Goal: Transaction & Acquisition: Book appointment/travel/reservation

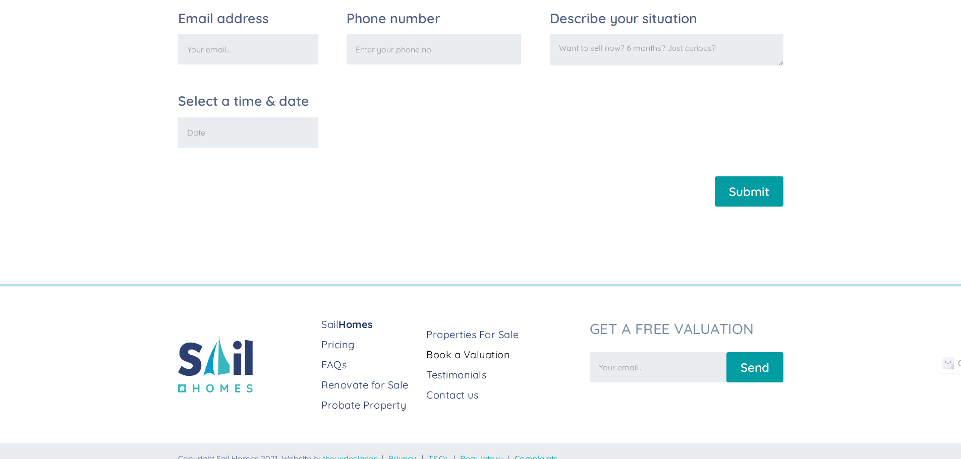
scroll to position [402, 0]
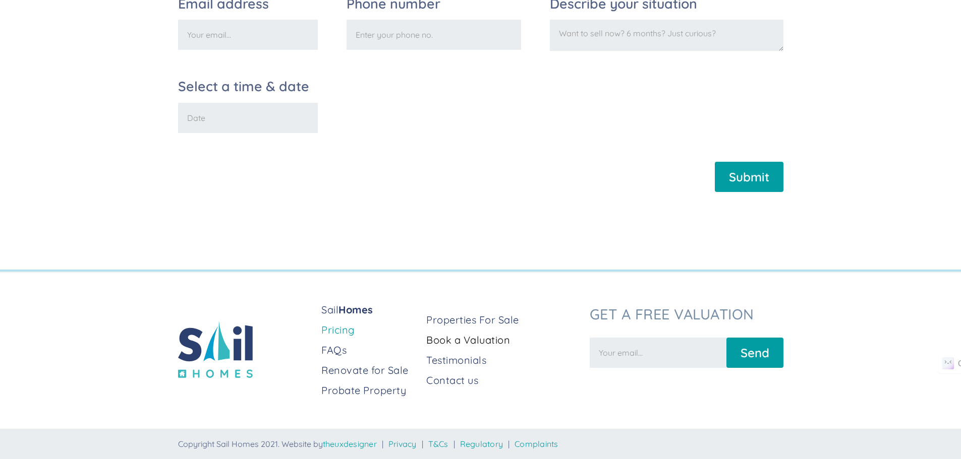
click at [337, 331] on link "Pricing" at bounding box center [369, 330] width 97 height 14
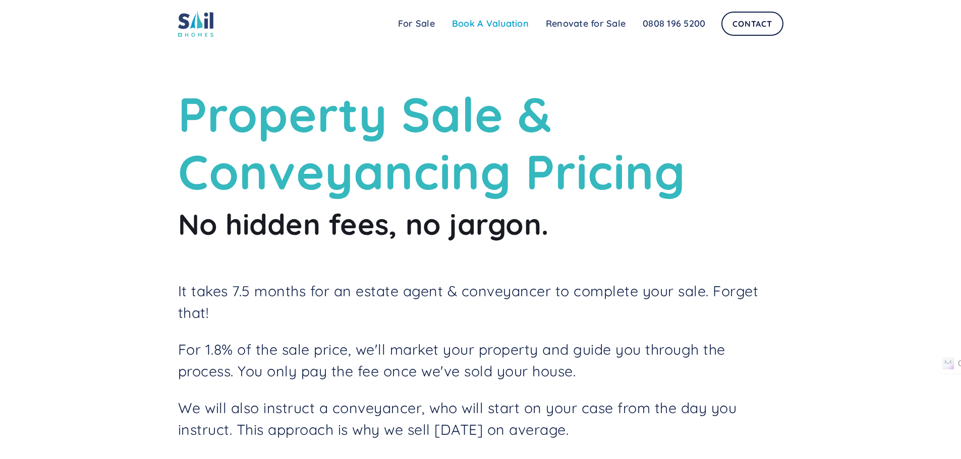
click at [476, 23] on link "Book A Valuation" at bounding box center [490, 24] width 94 height 20
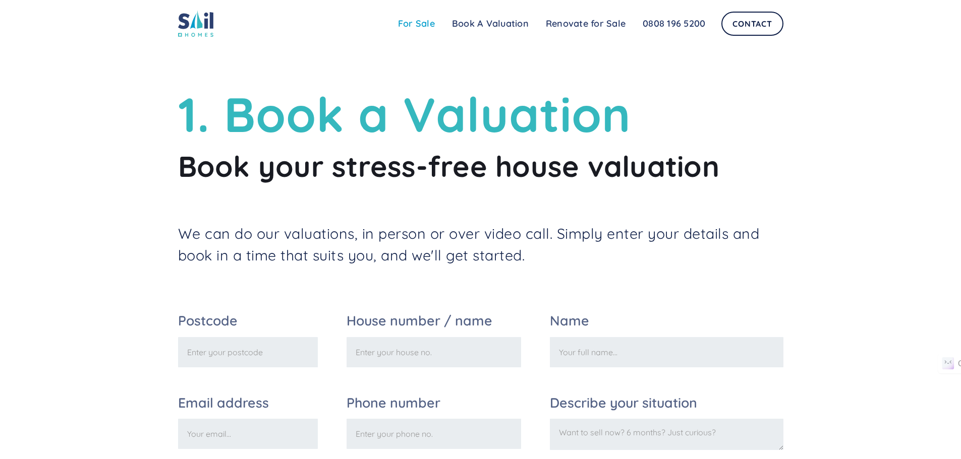
click at [407, 21] on link "For Sale" at bounding box center [416, 24] width 54 height 20
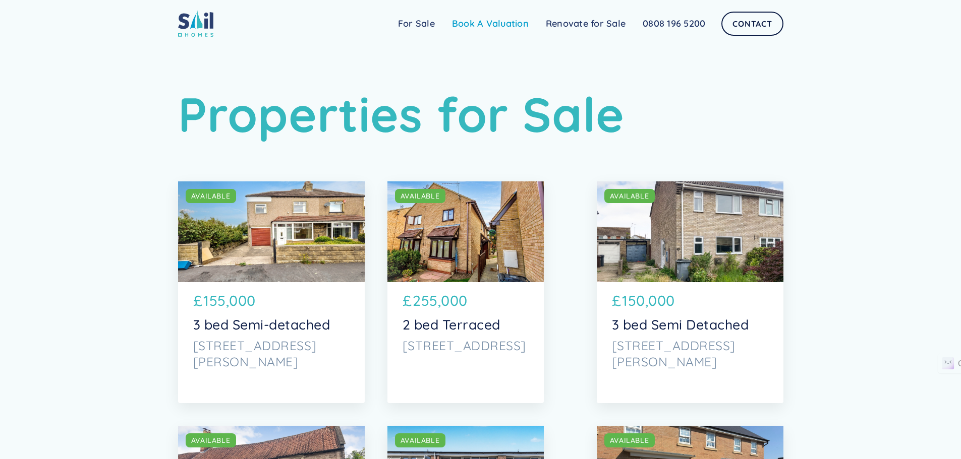
click at [488, 21] on link "Book A Valuation" at bounding box center [490, 24] width 94 height 20
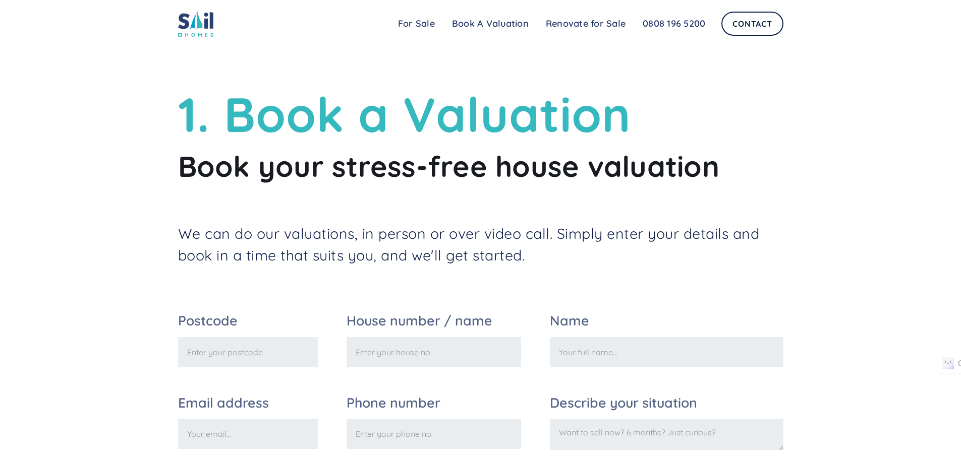
click at [194, 21] on img at bounding box center [195, 23] width 35 height 27
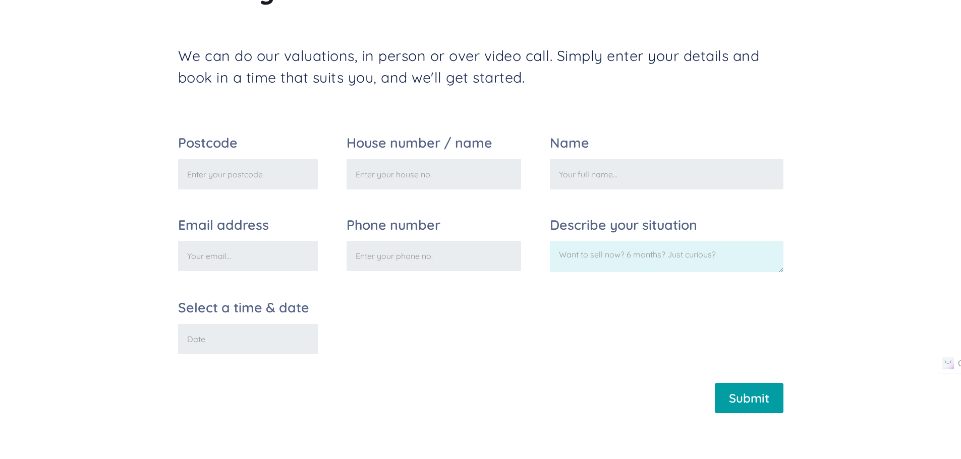
scroll to position [202, 0]
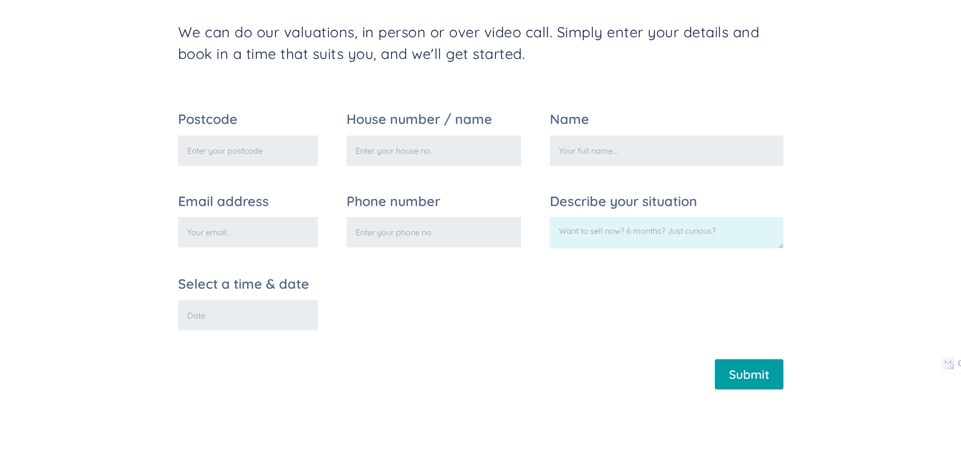
click at [781, 249] on textarea "Describe your situation" at bounding box center [666, 232] width 233 height 31
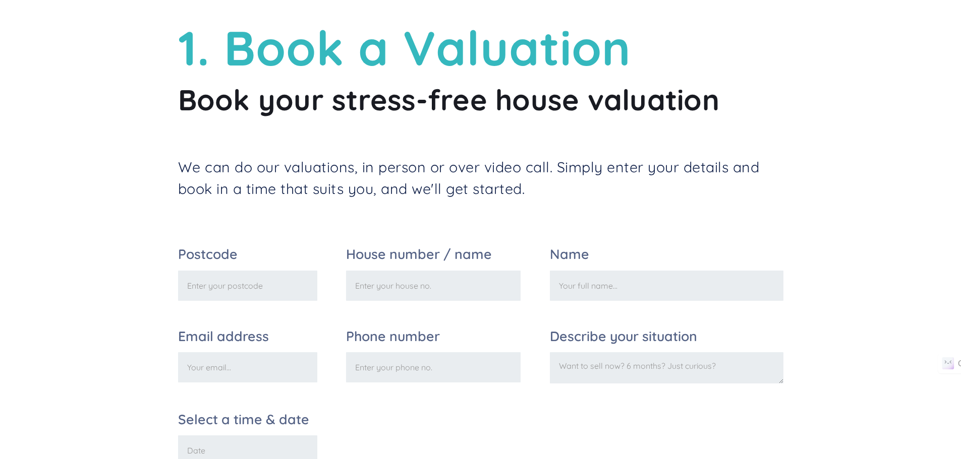
scroll to position [0, 0]
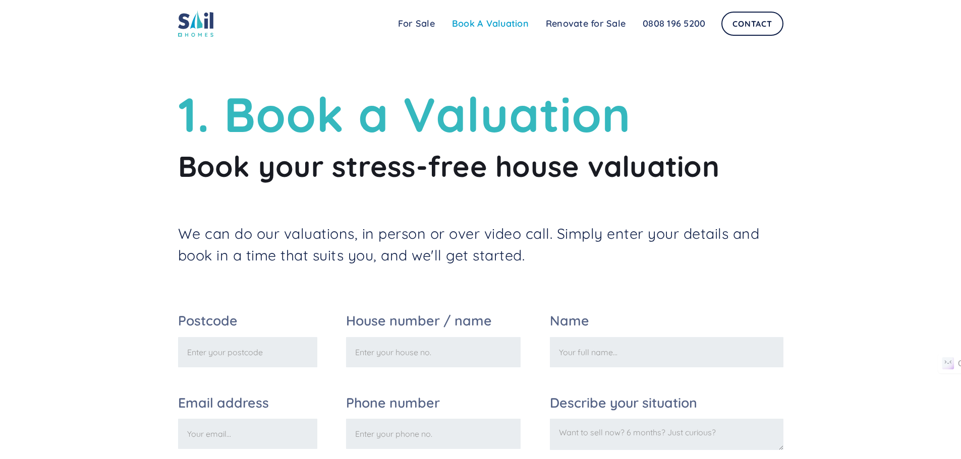
click at [484, 22] on link "Book A Valuation" at bounding box center [490, 24] width 94 height 20
